Goal: Task Accomplishment & Management: Manage account settings

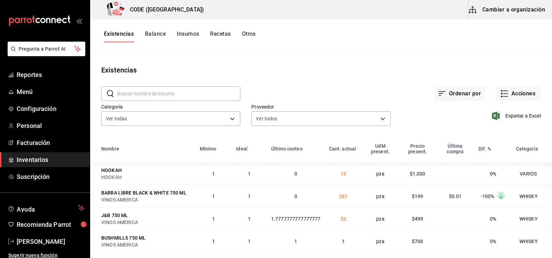
click at [336, 89] on div "Ordenar por Acciones" at bounding box center [390, 88] width 301 height 26
click at [344, 76] on main "Existencias ​ ​ Ordenar por Acciones Categoría Ver todas 7625fb74-ce78-458f-b8a…" at bounding box center [321, 153] width 462 height 199
drag, startPoint x: 344, startPoint y: 76, endPoint x: 287, endPoint y: 74, distance: 57.3
click at [287, 74] on div "Existencias" at bounding box center [321, 70] width 462 height 10
click at [335, 90] on div "Ordenar por Acciones" at bounding box center [390, 88] width 301 height 26
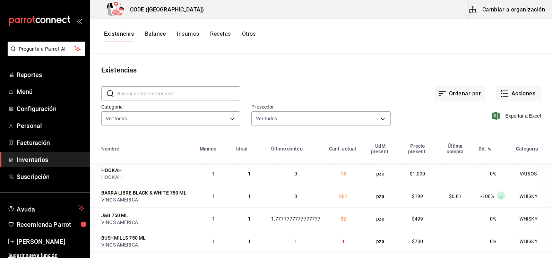
click at [317, 55] on main "Existencias ​ ​ Ordenar por Acciones Categoría Ver todas 7625fb74-ce78-458f-b8a…" at bounding box center [321, 153] width 462 height 199
click at [56, 155] on link "Inventarios" at bounding box center [45, 159] width 90 height 15
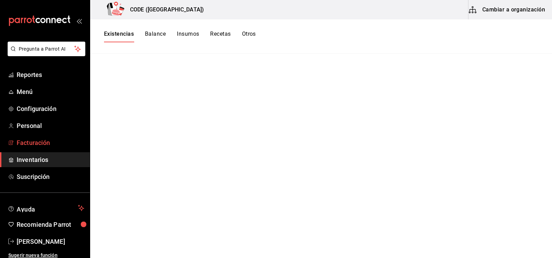
click at [44, 139] on span "Facturación" at bounding box center [51, 142] width 68 height 9
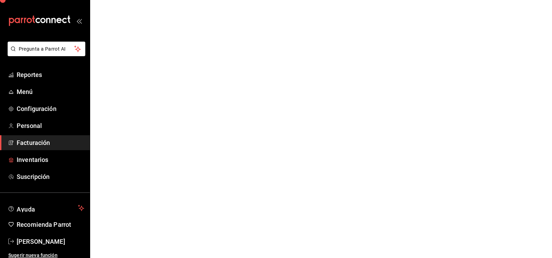
click at [41, 165] on link "Inventarios" at bounding box center [45, 159] width 90 height 15
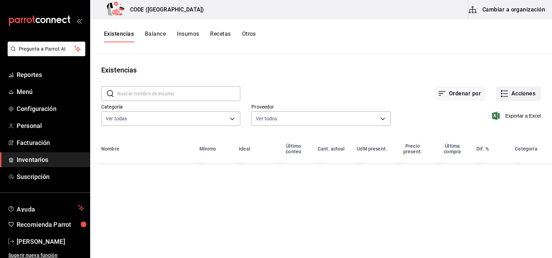
click at [508, 97] on icon "button" at bounding box center [504, 93] width 8 height 8
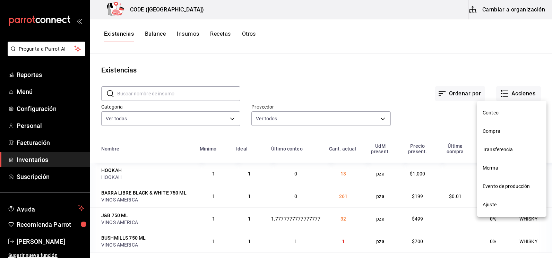
click at [504, 137] on li "Compra" at bounding box center [511, 131] width 69 height 18
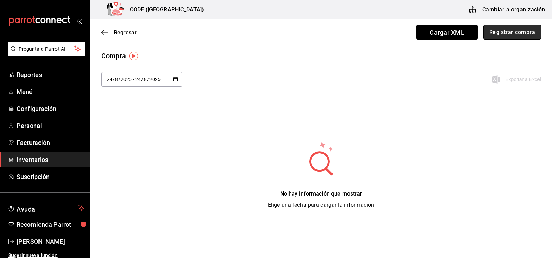
click at [490, 33] on button "Registrar compra" at bounding box center [512, 32] width 58 height 15
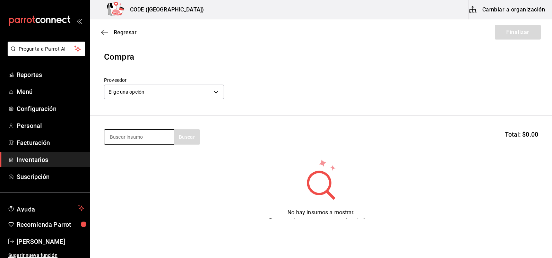
click at [146, 138] on input at bounding box center [138, 137] width 69 height 15
click at [136, 138] on input at bounding box center [138, 137] width 69 height 15
type input "hpn"
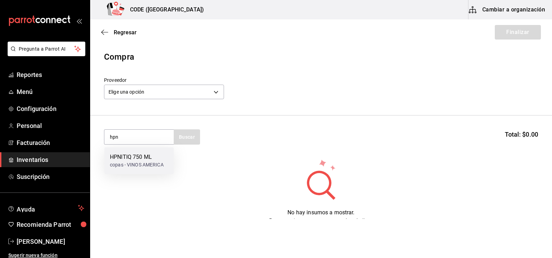
click at [130, 160] on div "HPNITIQ 750 ML" at bounding box center [137, 157] width 54 height 8
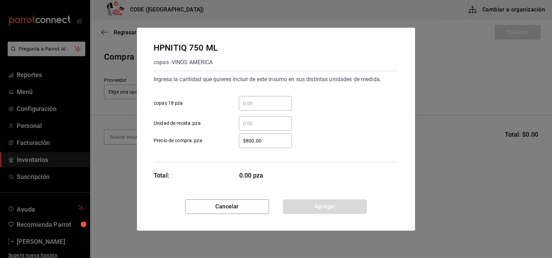
click at [252, 127] on input "​ Unidad de receta: pza" at bounding box center [265, 123] width 53 height 8
type input "2"
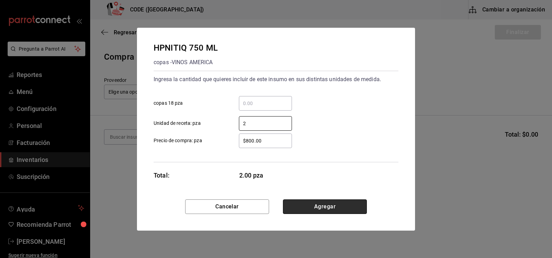
click at [315, 206] on button "Agregar" at bounding box center [325, 206] width 84 height 15
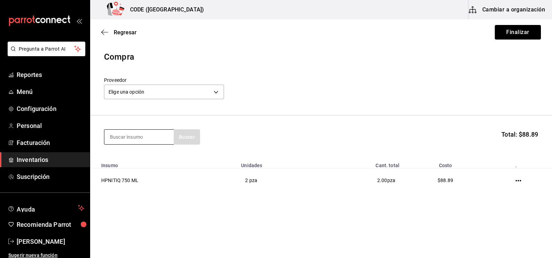
click at [153, 137] on input at bounding box center [138, 137] width 69 height 15
type input "fir"
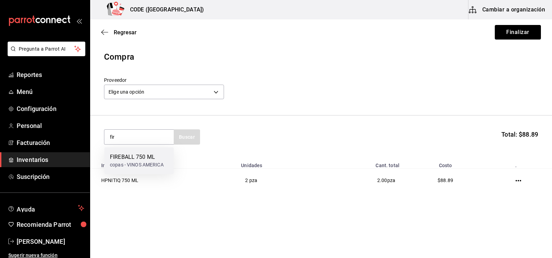
click at [146, 157] on div "FIREBALL 750 ML" at bounding box center [137, 157] width 54 height 8
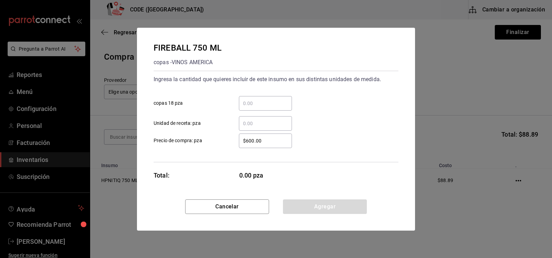
click at [260, 127] on input "​ Unidad de receta: pza" at bounding box center [265, 123] width 53 height 8
type input "2"
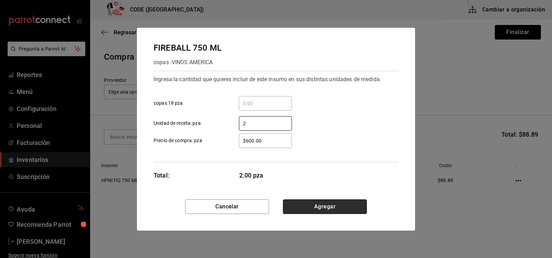
click at [317, 204] on button "Agregar" at bounding box center [325, 206] width 84 height 15
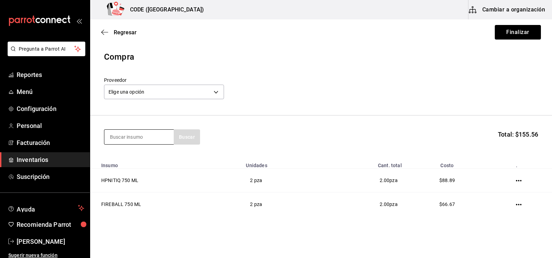
click at [142, 141] on input at bounding box center [138, 137] width 69 height 15
type input "MAL"
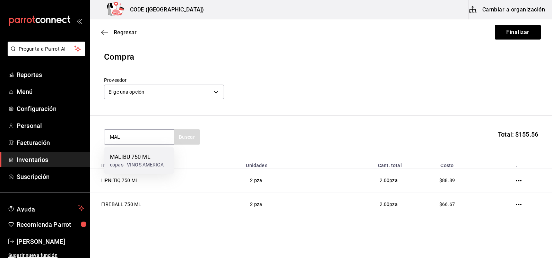
click at [131, 155] on div "MALIBU 750 ML" at bounding box center [137, 157] width 54 height 8
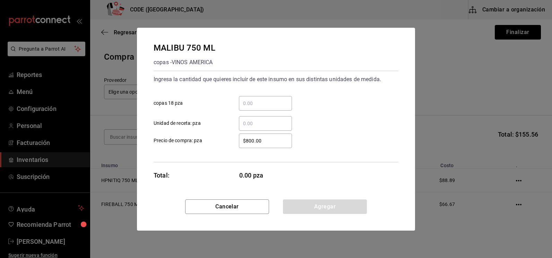
click at [256, 121] on input "​ Unidad de receta: pza" at bounding box center [265, 123] width 53 height 8
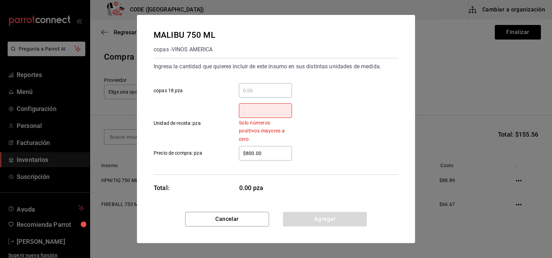
type input ".5"
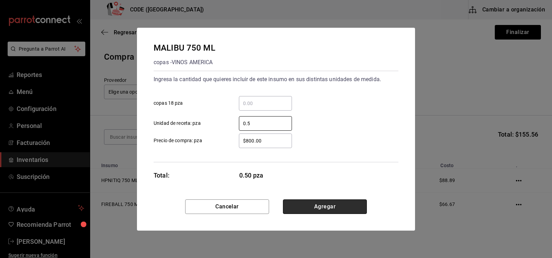
click at [320, 208] on button "Agregar" at bounding box center [325, 206] width 84 height 15
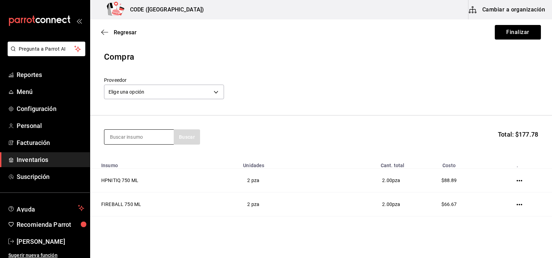
click at [130, 138] on input at bounding box center [138, 137] width 69 height 15
type input "CUERV"
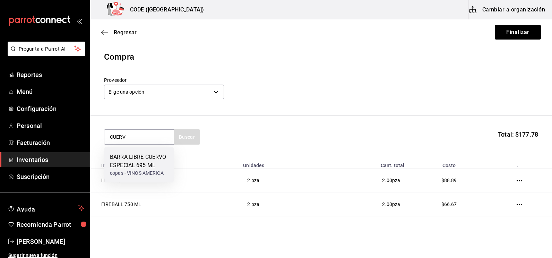
click at [150, 158] on div "BARRA LIBRE CUERVO ESPECIAL 695 ML" at bounding box center [139, 161] width 58 height 17
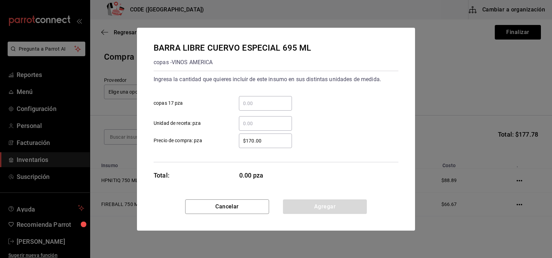
click at [256, 123] on input "​ Unidad de receta: pza" at bounding box center [265, 123] width 53 height 8
type input "6"
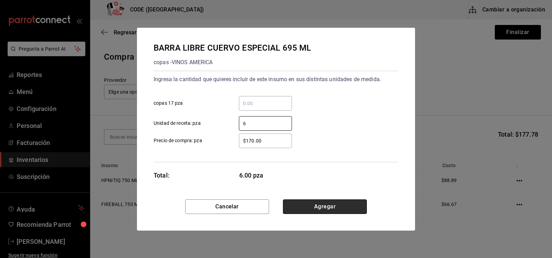
click at [316, 208] on button "Agregar" at bounding box center [325, 206] width 84 height 15
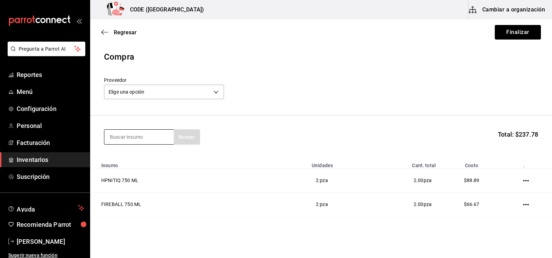
click at [132, 140] on input at bounding box center [138, 137] width 69 height 15
type input "[PERSON_NAME]"
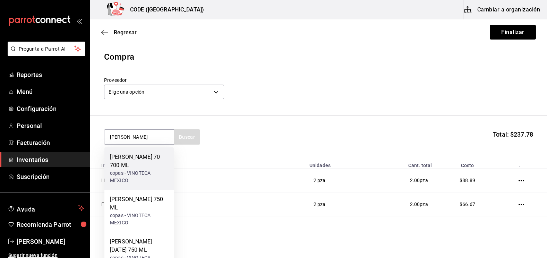
click at [134, 170] on div "copas - VINOTECA MEXICO" at bounding box center [139, 177] width 58 height 15
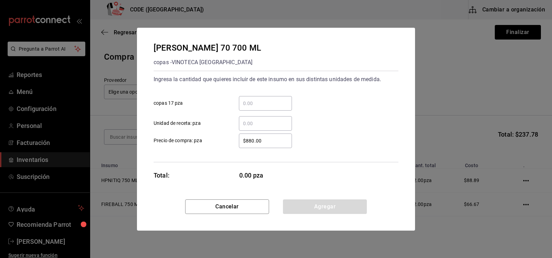
click at [258, 124] on input "​ Unidad de receta: pza" at bounding box center [265, 123] width 53 height 8
type input "2"
click at [309, 204] on button "Agregar" at bounding box center [325, 206] width 84 height 15
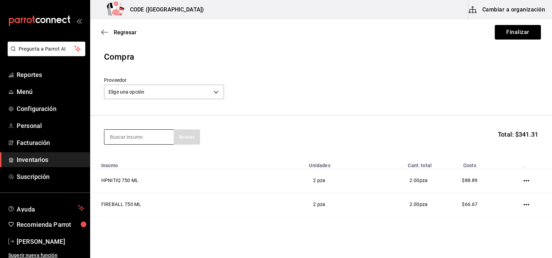
click at [122, 134] on input at bounding box center [138, 137] width 69 height 15
click at [138, 139] on input at bounding box center [138, 137] width 69 height 15
click at [130, 136] on input at bounding box center [138, 137] width 69 height 15
type input "REFRE"
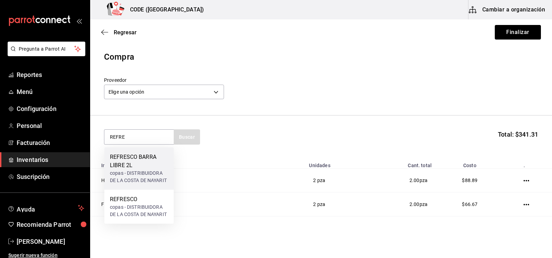
click at [134, 173] on div "copas - DISTRIBUIDORA DE LA COSTA DE NAYARIT" at bounding box center [139, 177] width 58 height 15
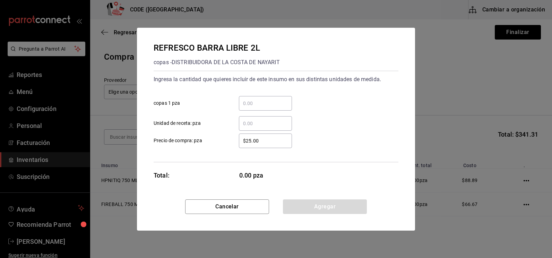
click at [251, 123] on input "​ Unidad de receta: pza" at bounding box center [265, 123] width 53 height 8
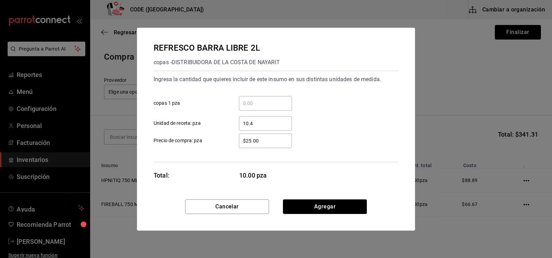
type input "10.49"
click at [309, 207] on button "Agregar" at bounding box center [325, 206] width 84 height 15
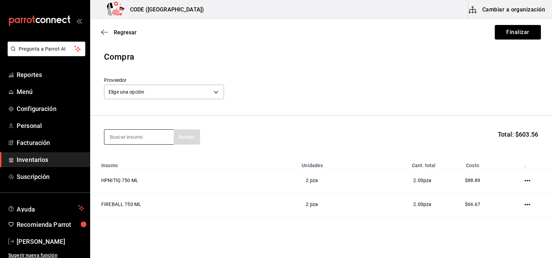
click at [134, 141] on input at bounding box center [138, 137] width 69 height 15
type input "PANT"
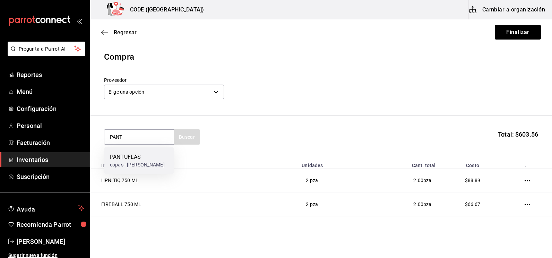
click at [146, 155] on div "PANTUFLAS" at bounding box center [137, 157] width 55 height 8
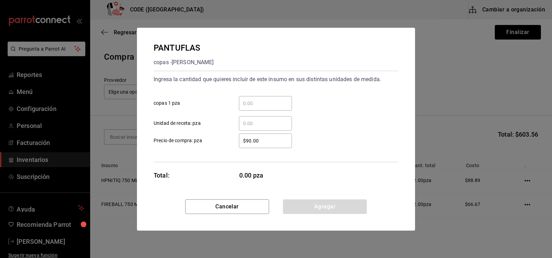
click at [256, 127] on input "​ Unidad de receta: pza" at bounding box center [265, 123] width 53 height 8
type input "1"
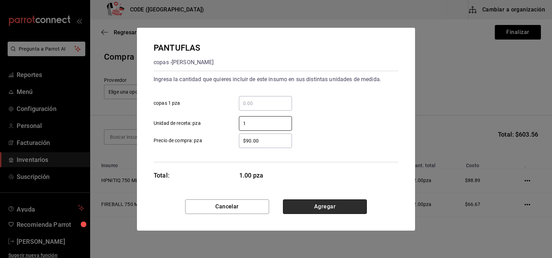
click at [323, 209] on button "Agregar" at bounding box center [325, 206] width 84 height 15
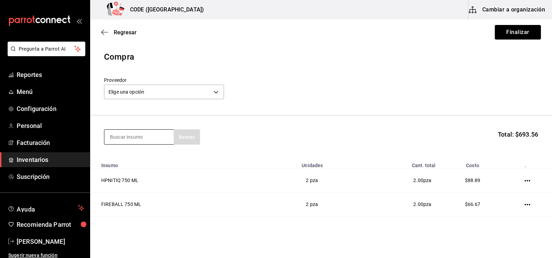
click at [142, 141] on input at bounding box center [138, 137] width 69 height 15
type input "QUI"
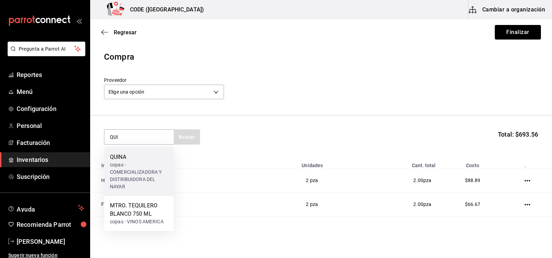
click at [134, 165] on div "copas - COMERCIALIZADORA Y DISTRIBUIDORA DEL NAYAR" at bounding box center [139, 175] width 58 height 29
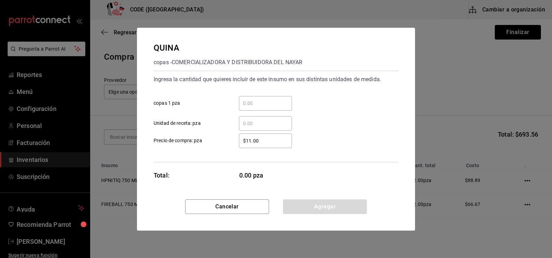
click at [257, 122] on input "​ Unidad de receta: pza" at bounding box center [265, 123] width 53 height 8
type input "6"
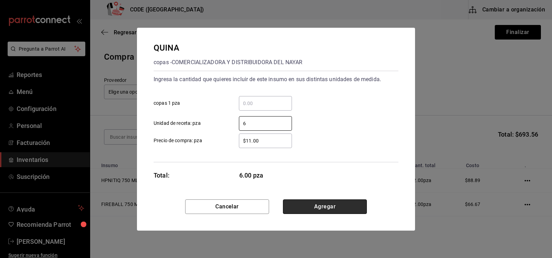
click at [307, 203] on button "Agregar" at bounding box center [325, 206] width 84 height 15
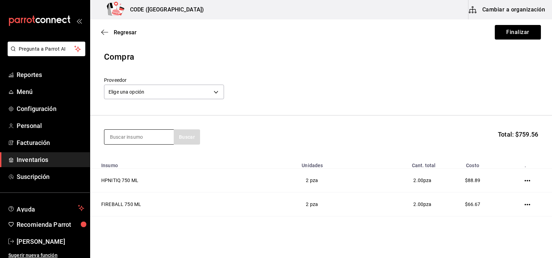
click at [151, 133] on input at bounding box center [138, 137] width 69 height 15
type input "GRA"
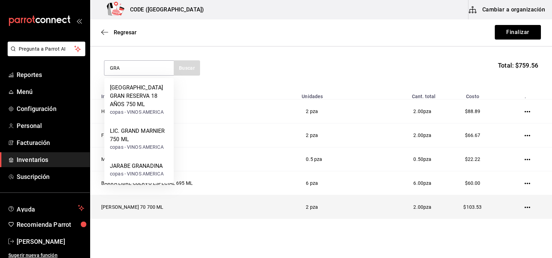
scroll to position [69, 0]
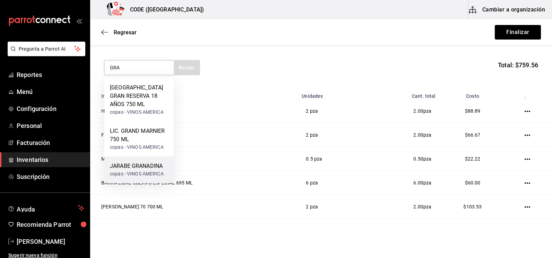
click at [129, 171] on div "copas - VINOS AMERICA" at bounding box center [137, 173] width 54 height 7
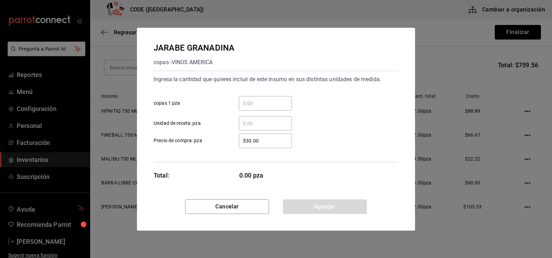
click at [248, 124] on input "​ Unidad de receta: pza" at bounding box center [265, 123] width 53 height 8
type input "0.1"
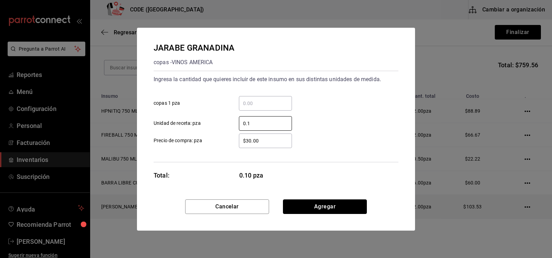
click at [329, 208] on button "Agregar" at bounding box center [325, 206] width 84 height 15
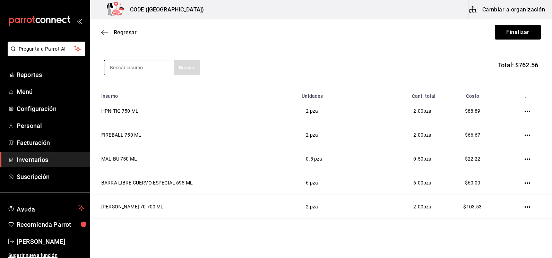
click at [134, 70] on input at bounding box center [138, 67] width 69 height 15
type input "REF"
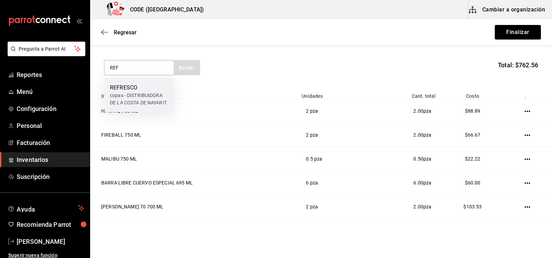
click at [142, 95] on div "copas - DISTRIBUIDORA DE LA COSTA DE NAYARIT" at bounding box center [139, 99] width 58 height 15
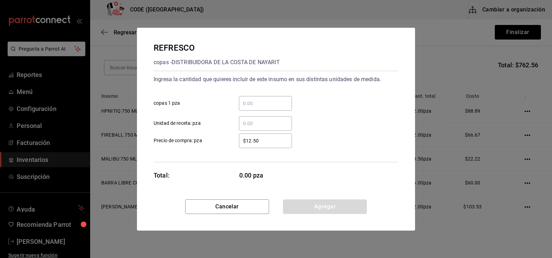
click at [257, 122] on input "​ Unidad de receta: pza" at bounding box center [265, 123] width 53 height 8
type input "10"
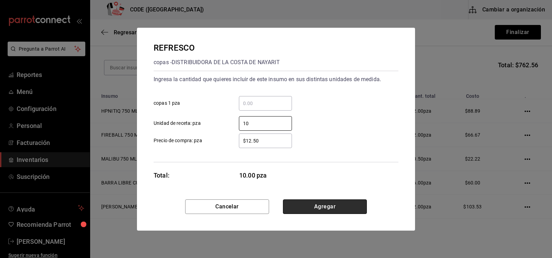
click at [315, 210] on button "Agregar" at bounding box center [325, 206] width 84 height 15
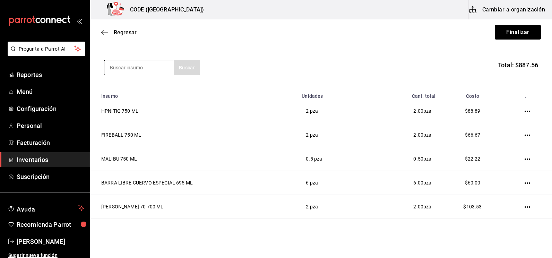
click at [139, 68] on input at bounding box center [138, 67] width 69 height 15
type input "RED B"
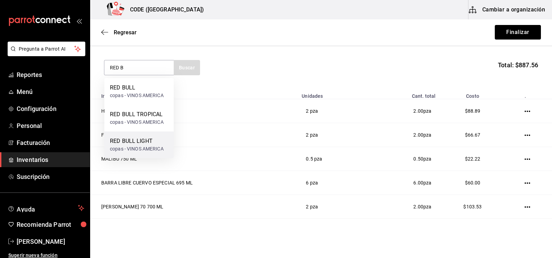
click at [132, 136] on div "RED BULL LIGHT copas - VINOS AMERICA" at bounding box center [138, 144] width 69 height 27
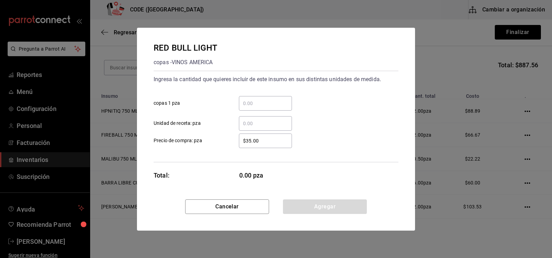
click at [255, 122] on input "​ Unidad de receta: pza" at bounding box center [265, 123] width 53 height 8
type input "1"
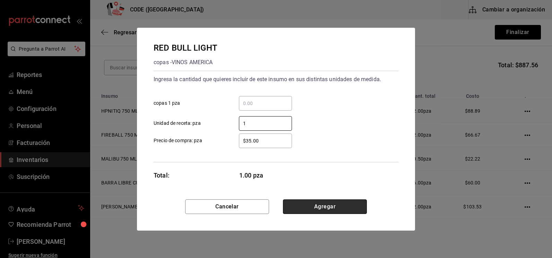
click at [335, 208] on button "Agregar" at bounding box center [325, 206] width 84 height 15
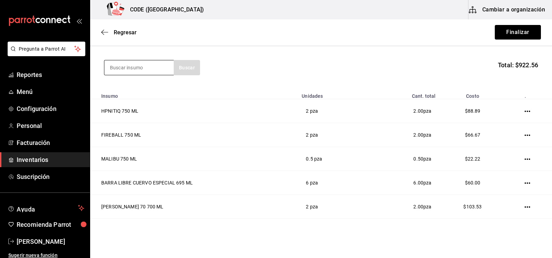
click at [131, 69] on input at bounding box center [138, 67] width 69 height 15
type input "RED B"
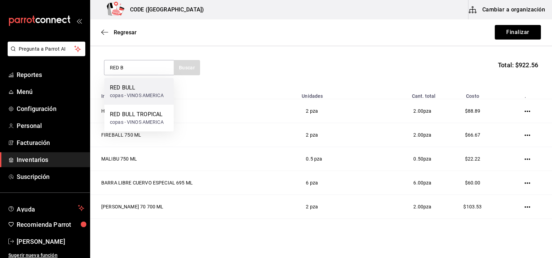
click at [137, 92] on div "RED BULL copas - VINOS AMERICA" at bounding box center [137, 92] width 54 height 16
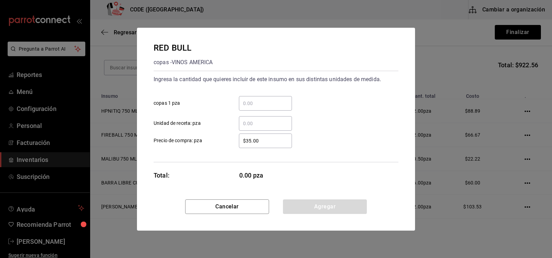
click at [260, 125] on input "​ Unidad de receta: pza" at bounding box center [265, 123] width 53 height 8
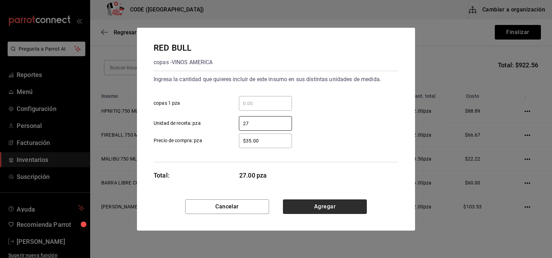
type input "27"
click at [313, 203] on button "Agregar" at bounding box center [325, 206] width 84 height 15
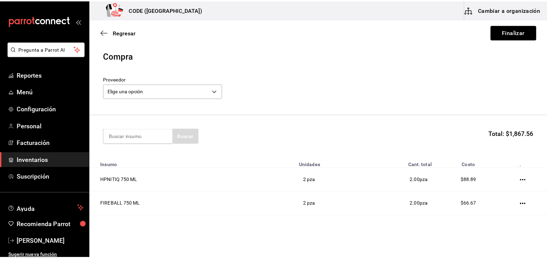
scroll to position [0, 0]
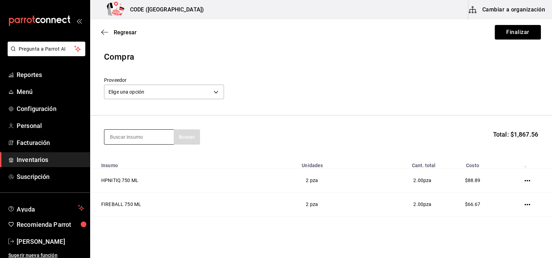
click at [127, 136] on input at bounding box center [138, 137] width 69 height 15
type input "NAT"
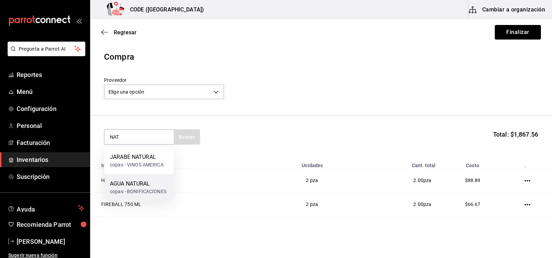
click at [137, 190] on div "copas - BONIFICACIONES" at bounding box center [138, 191] width 57 height 7
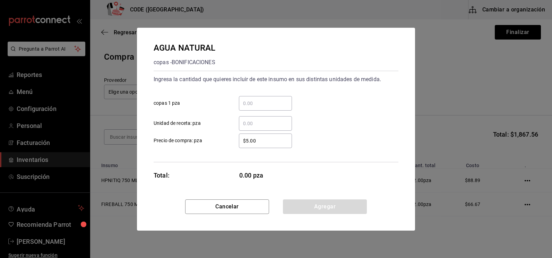
click at [251, 121] on input "​ Unidad de receta: pza" at bounding box center [265, 123] width 53 height 8
type input "3"
click at [311, 209] on button "Agregar" at bounding box center [325, 206] width 84 height 15
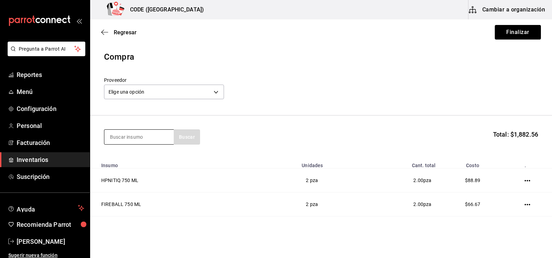
click at [132, 140] on input at bounding box center [138, 137] width 69 height 15
type input "JUG"
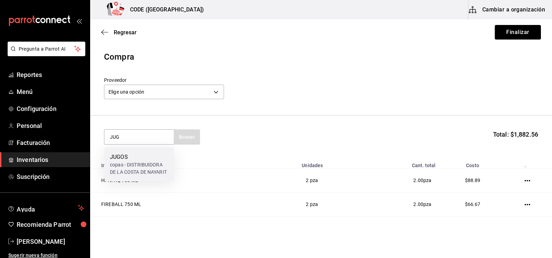
click at [121, 155] on div "JUGOS" at bounding box center [139, 157] width 58 height 8
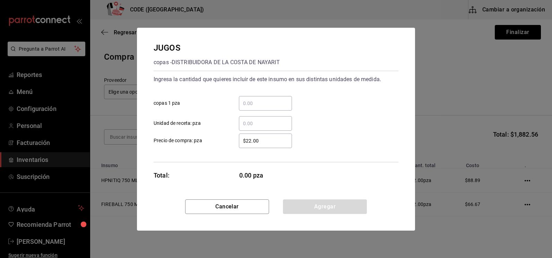
click at [258, 120] on input "​ Unidad de receta: pza" at bounding box center [265, 123] width 53 height 8
type input "9"
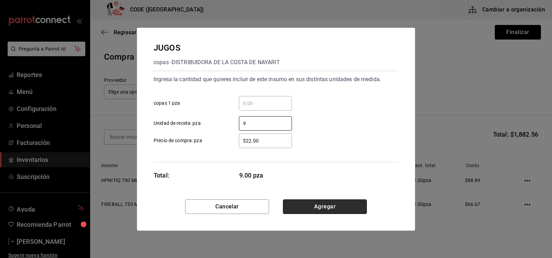
click at [330, 209] on button "Agregar" at bounding box center [325, 206] width 84 height 15
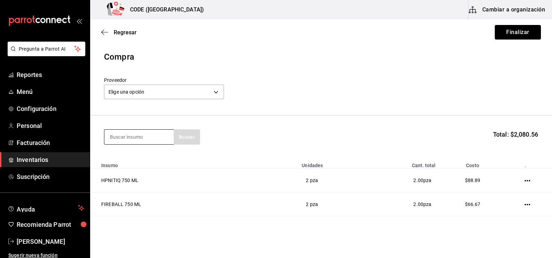
click at [150, 137] on input at bounding box center [138, 137] width 69 height 15
type input "SMIR"
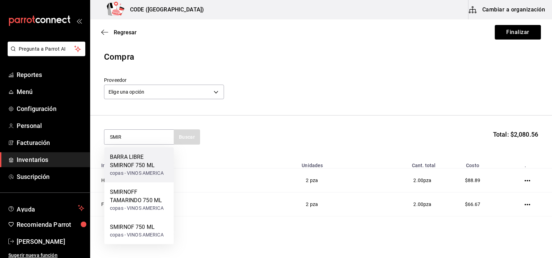
click at [143, 165] on div "BARRA LIBRE SMIRNOF 750 ML" at bounding box center [139, 161] width 58 height 17
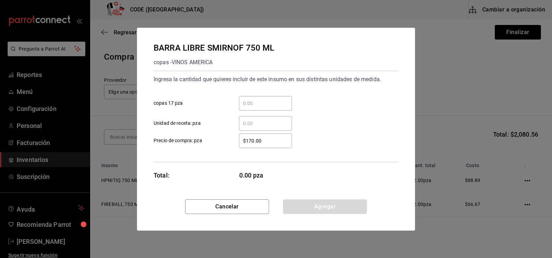
click at [254, 127] on input "​ Unidad de receta: pza" at bounding box center [265, 123] width 53 height 8
type input "46"
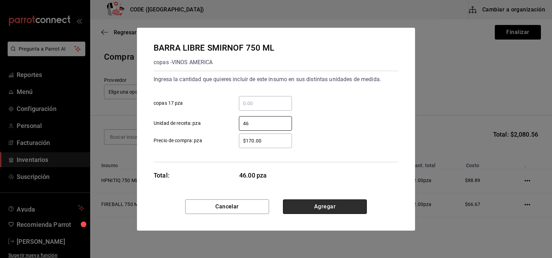
click at [312, 205] on button "Agregar" at bounding box center [325, 206] width 84 height 15
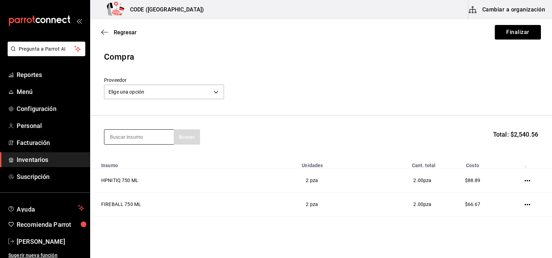
click at [151, 140] on input at bounding box center [138, 137] width 69 height 15
type input "ABS"
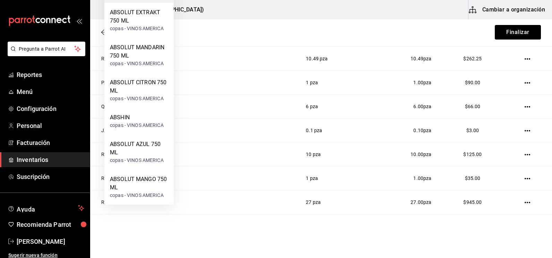
scroll to position [243, 0]
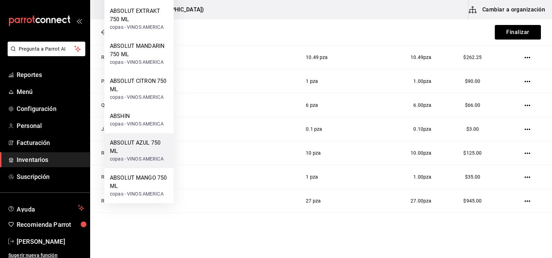
click at [133, 159] on div "copas - VINOS AMERICA" at bounding box center [139, 158] width 58 height 7
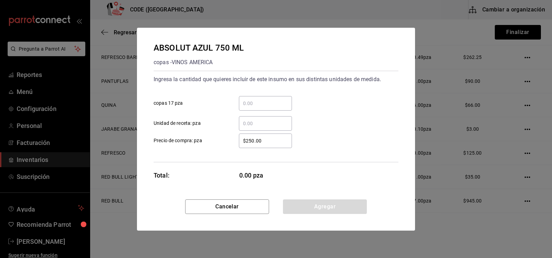
click at [251, 125] on input "​ Unidad de receta: pza" at bounding box center [265, 123] width 53 height 8
type input "1"
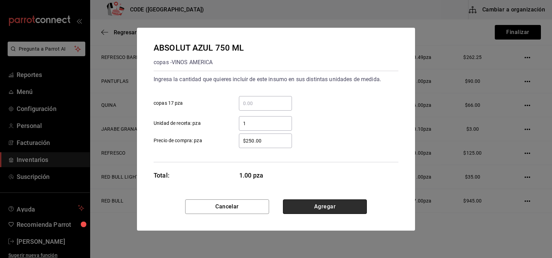
click at [322, 208] on button "Agregar" at bounding box center [325, 206] width 84 height 15
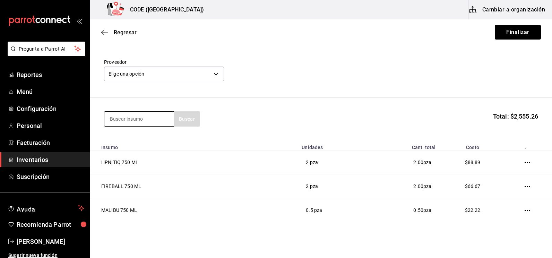
click at [142, 121] on input at bounding box center [138, 119] width 69 height 15
type input "BLACK"
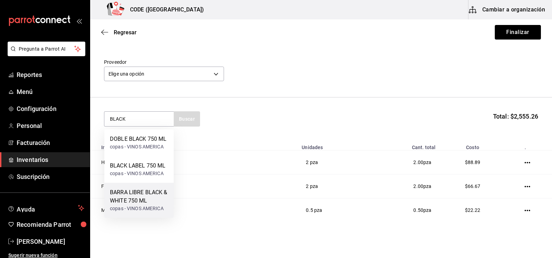
click at [136, 199] on div "BARRA LIBRE BLACK & WHITE 750 ML" at bounding box center [139, 196] width 58 height 17
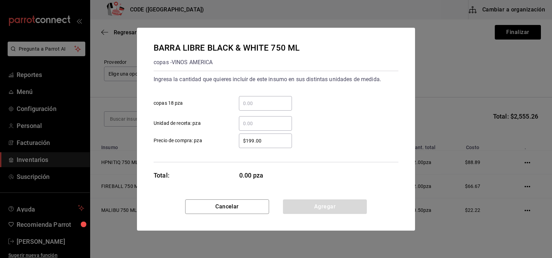
click at [253, 124] on input "​ Unidad de receta: pza" at bounding box center [265, 123] width 53 height 8
type input "4"
click at [316, 211] on button "Agregar" at bounding box center [325, 206] width 84 height 15
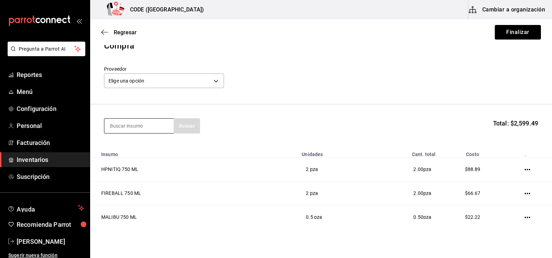
scroll to position [0, 0]
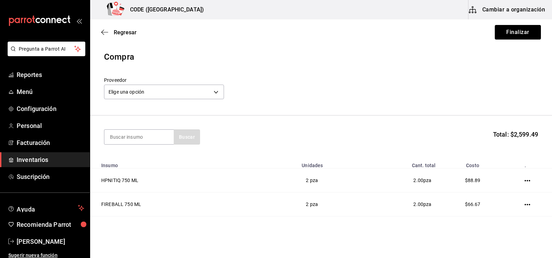
click at [325, 87] on div "Proveedor Elige una opción default" at bounding box center [321, 89] width 434 height 24
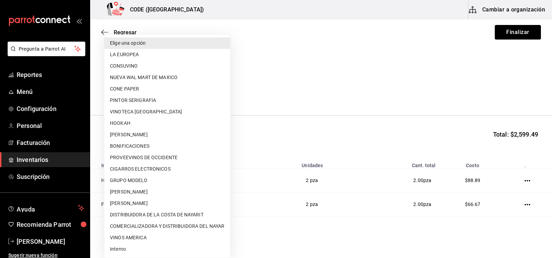
click at [160, 97] on body "Pregunta a Parrot AI Reportes Menú Configuración Personal Facturación Inventari…" at bounding box center [276, 109] width 552 height 219
click at [143, 252] on li "Interno" at bounding box center [167, 248] width 126 height 11
type input "3a07a19e-be62-4050-a472-e8de4feefa02"
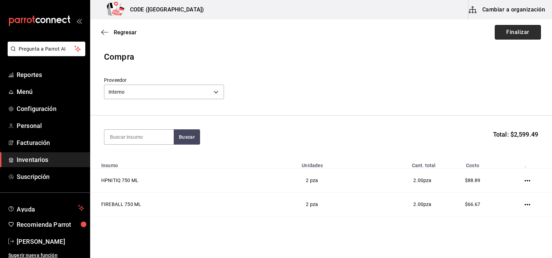
click at [508, 32] on button "Finalizar" at bounding box center [518, 32] width 46 height 15
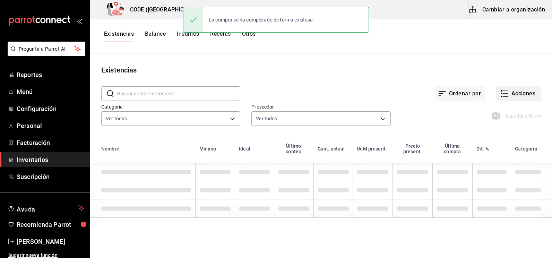
click at [504, 94] on icon "button" at bounding box center [504, 93] width 8 height 8
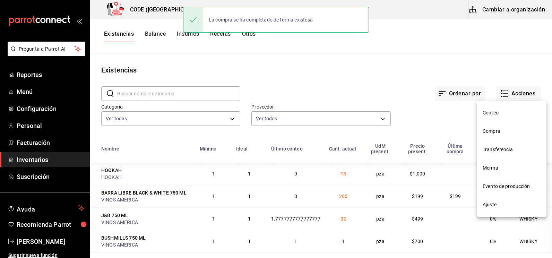
click at [496, 134] on span "Compra" at bounding box center [512, 131] width 58 height 7
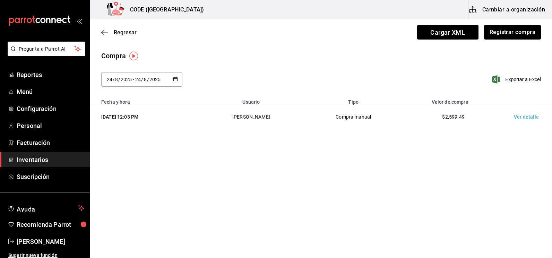
click at [524, 116] on td "Ver detalle" at bounding box center [528, 117] width 49 height 24
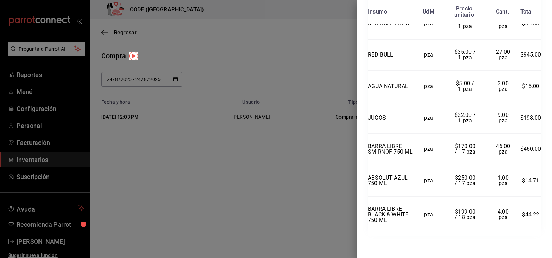
scroll to position [531, 0]
click at [287, 78] on div at bounding box center [276, 129] width 552 height 258
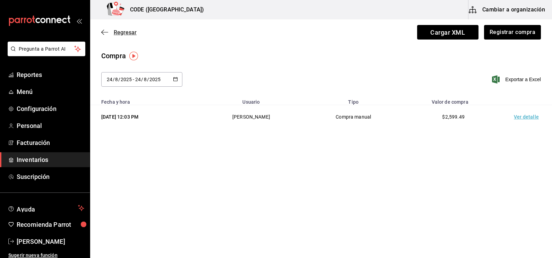
click at [115, 32] on span "Regresar" at bounding box center [125, 32] width 23 height 7
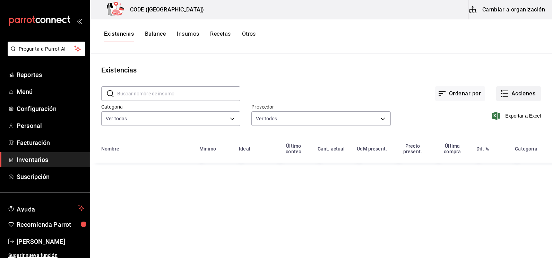
click at [513, 92] on button "Acciones" at bounding box center [518, 93] width 45 height 15
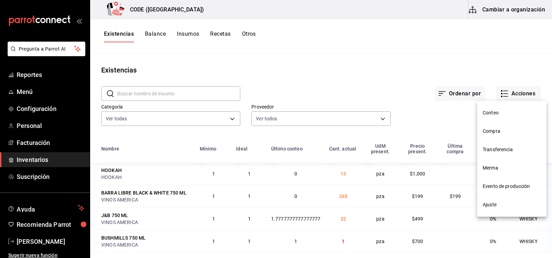
click at [490, 170] on span "Merma" at bounding box center [512, 167] width 58 height 7
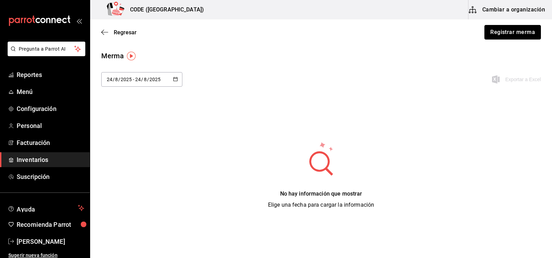
drag, startPoint x: 514, startPoint y: 30, endPoint x: 497, endPoint y: 35, distance: 17.7
click at [514, 32] on button "Registrar merma" at bounding box center [513, 32] width 57 height 15
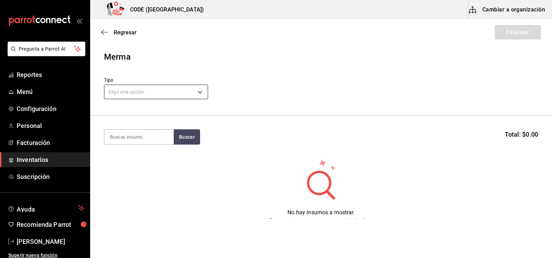
click at [151, 89] on body "Pregunta a Parrot AI Reportes Menú Configuración Personal Facturación Inventari…" at bounding box center [276, 109] width 552 height 219
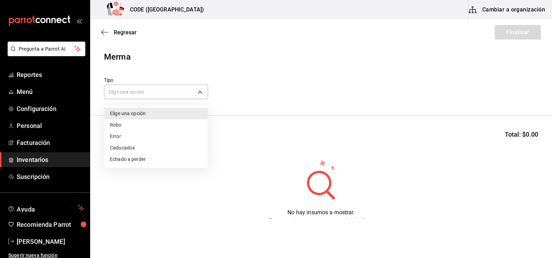
click at [131, 135] on li "Error" at bounding box center [155, 136] width 103 height 11
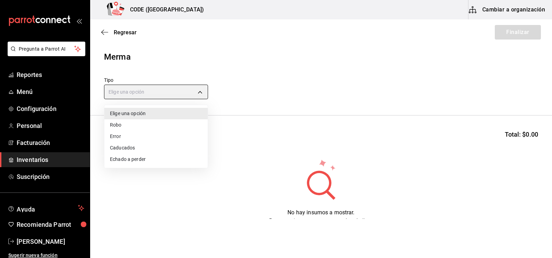
type input "ERROR"
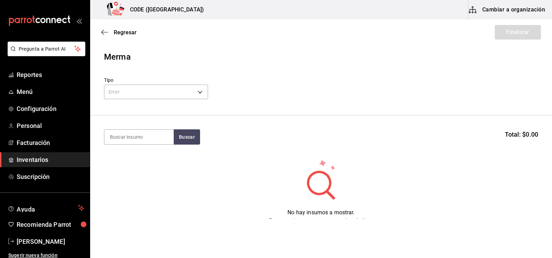
click at [126, 129] on section "Buscar Total: $0.00" at bounding box center [321, 136] width 462 height 43
click at [126, 134] on input at bounding box center [138, 137] width 69 height 15
type input "CON"
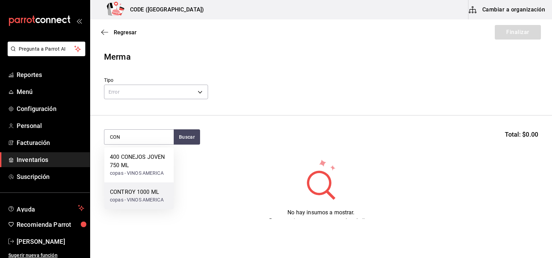
click at [137, 196] on div "CONTROY 1000 ML copas - VINOS AMERICA" at bounding box center [137, 196] width 54 height 16
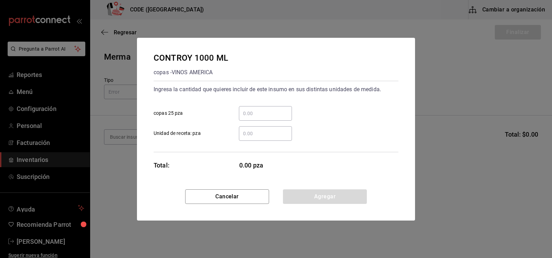
click at [251, 133] on input "​ Unidad de receta: pza" at bounding box center [265, 133] width 53 height 8
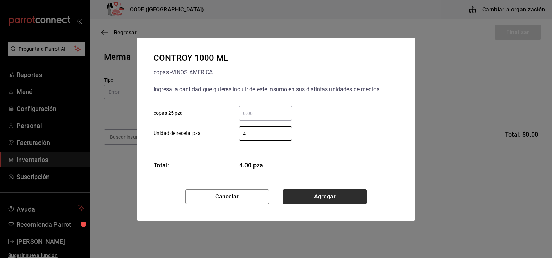
type input "4"
click at [316, 196] on button "Agregar" at bounding box center [325, 196] width 84 height 15
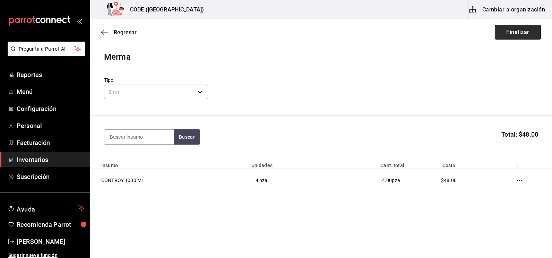
click at [510, 33] on button "Finalizar" at bounding box center [518, 32] width 46 height 15
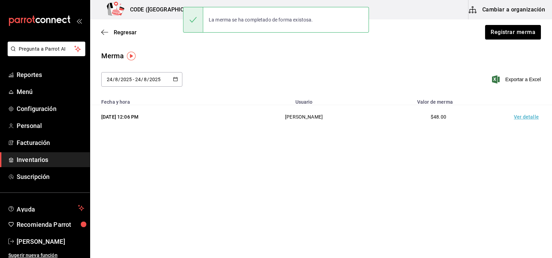
click at [528, 115] on td "Ver detalle" at bounding box center [528, 117] width 49 height 24
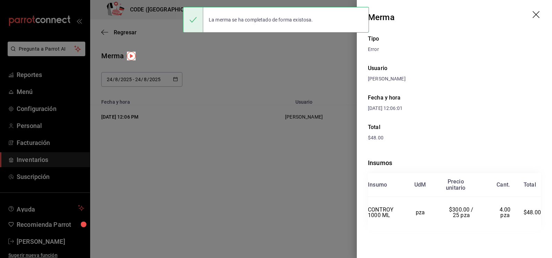
click at [466, 139] on div "$48.00" at bounding box center [454, 137] width 173 height 7
click at [469, 140] on div "$48.00" at bounding box center [454, 137] width 173 height 7
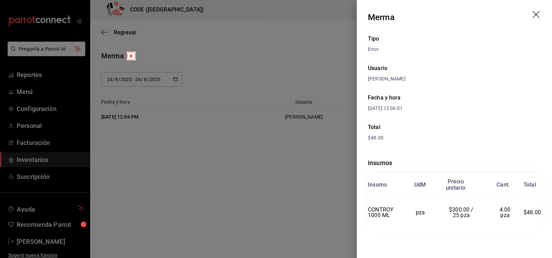
click at [290, 175] on div at bounding box center [276, 129] width 552 height 258
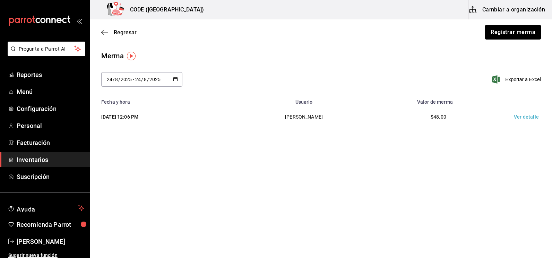
drag, startPoint x: 223, startPoint y: 166, endPoint x: 233, endPoint y: 163, distance: 10.9
click at [223, 166] on main "Regresar Registrar merma Merma [DATE] [DATE] - [DATE] [DATE] Exportar a Excel F…" at bounding box center [321, 118] width 462 height 199
click at [495, 166] on main "Regresar Registrar merma Merma [DATE] [DATE] - [DATE] [DATE] Exportar a Excel F…" at bounding box center [321, 118] width 462 height 199
click at [514, 36] on button "Registrar merma" at bounding box center [513, 32] width 57 height 15
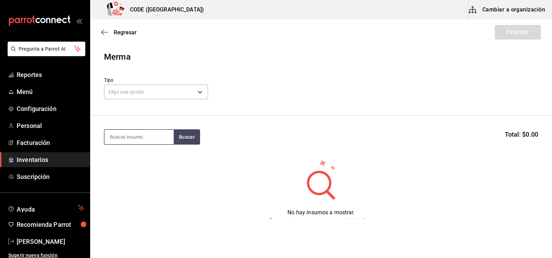
click at [131, 140] on input at bounding box center [138, 137] width 69 height 15
type input "CEREZ"
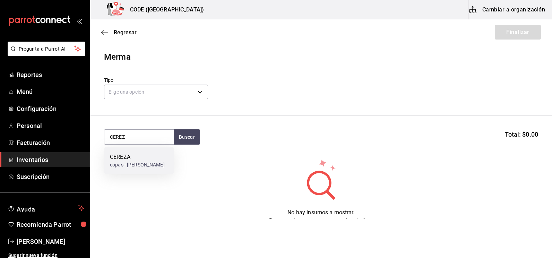
click at [132, 166] on div "copas - [PERSON_NAME]" at bounding box center [137, 164] width 55 height 7
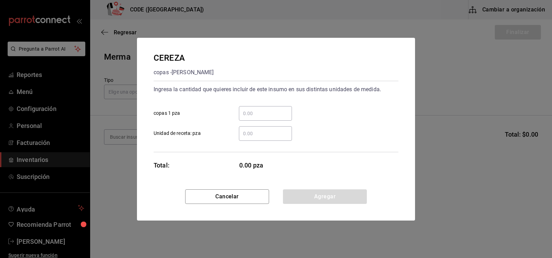
click at [248, 134] on input "​ Unidad de receta: pza" at bounding box center [265, 133] width 53 height 8
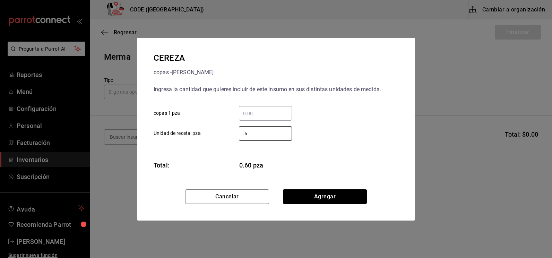
type input "0.6"
click at [322, 205] on div "Cancelar Agregar" at bounding box center [276, 204] width 278 height 31
click at [313, 200] on button "Agregar" at bounding box center [325, 196] width 84 height 15
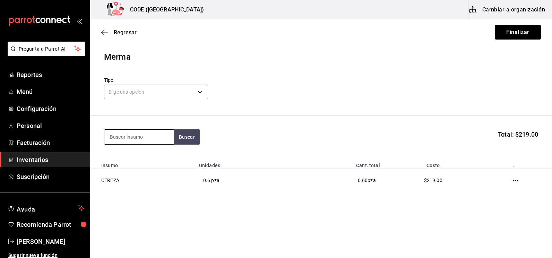
click at [146, 139] on input at bounding box center [138, 137] width 69 height 15
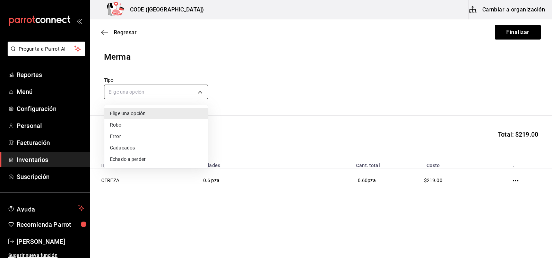
click at [154, 92] on body "Pregunta a Parrot AI Reportes Menú Configuración Personal Facturación Inventari…" at bounding box center [276, 109] width 552 height 219
click at [142, 139] on li "Error" at bounding box center [155, 136] width 103 height 11
type input "ERROR"
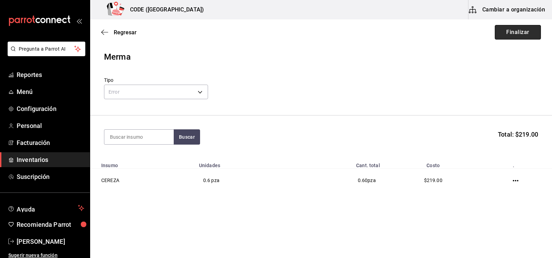
click at [521, 31] on button "Finalizar" at bounding box center [518, 32] width 46 height 15
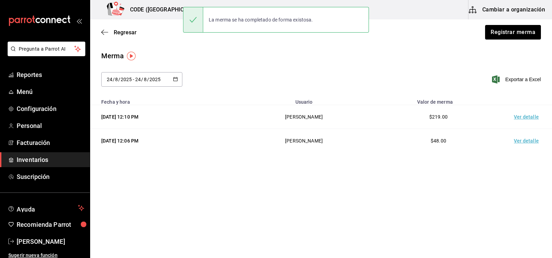
click at [521, 114] on td "Ver detalle" at bounding box center [528, 117] width 49 height 24
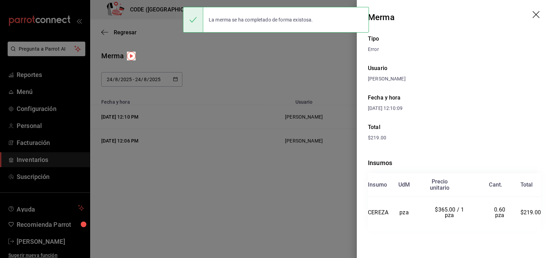
click at [428, 241] on div "Insumos Insumo UdM Precio unitario Cant. Total CEREZA pza $365.00 / 1 pza 0.60 …" at bounding box center [454, 194] width 173 height 95
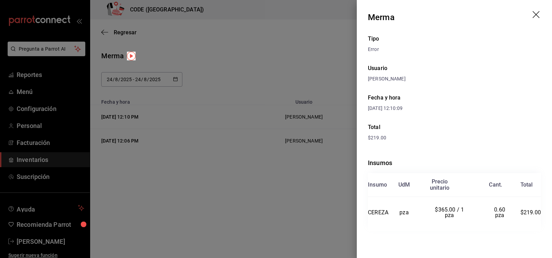
drag, startPoint x: 269, startPoint y: 191, endPoint x: 272, endPoint y: 204, distance: 12.5
click at [269, 191] on div at bounding box center [276, 129] width 552 height 258
click at [277, 205] on div at bounding box center [276, 129] width 552 height 258
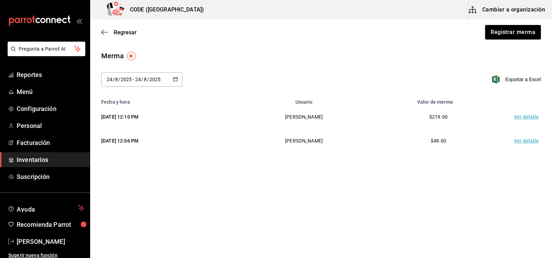
click at [255, 49] on main "Regresar Registrar merma Merma [DATE] [DATE] - [DATE] [DATE] Exportar a Excel F…" at bounding box center [321, 96] width 462 height 155
drag, startPoint x: 37, startPoint y: 164, endPoint x: 83, endPoint y: 139, distance: 52.8
click at [37, 164] on link "Inventarios" at bounding box center [45, 159] width 90 height 15
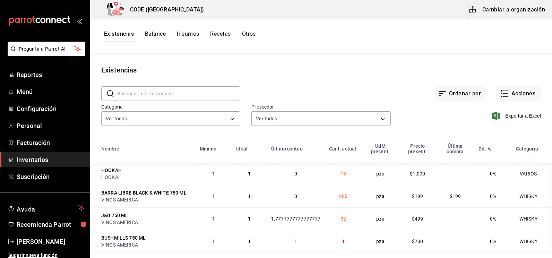
click at [469, 119] on div "Exportar a Excel" at bounding box center [466, 110] width 150 height 35
click at [511, 93] on button "Acciones" at bounding box center [518, 93] width 45 height 15
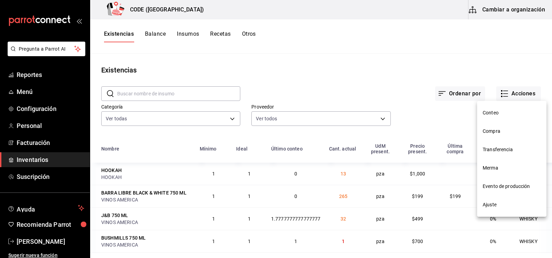
click at [449, 111] on div at bounding box center [276, 129] width 552 height 258
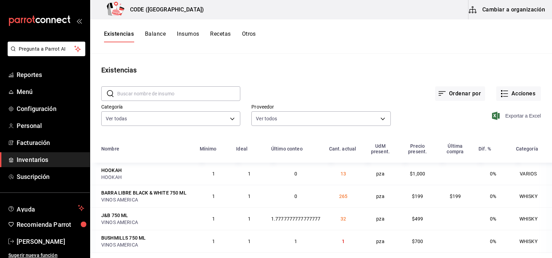
click at [509, 115] on span "Exportar a Excel" at bounding box center [518, 116] width 48 height 8
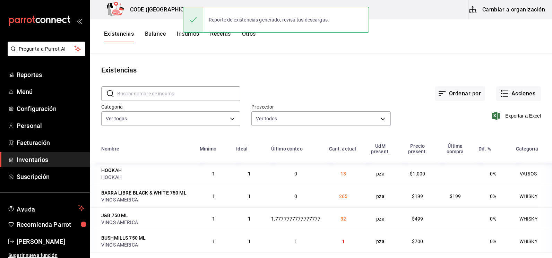
click at [312, 90] on div "Ordenar por Acciones" at bounding box center [390, 88] width 301 height 26
